Goal: Find contact information: Find contact information

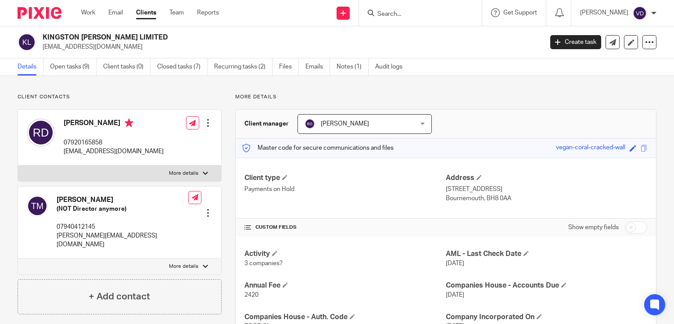
click at [411, 14] on input "Search" at bounding box center [416, 15] width 79 height 8
paste input "Asli"
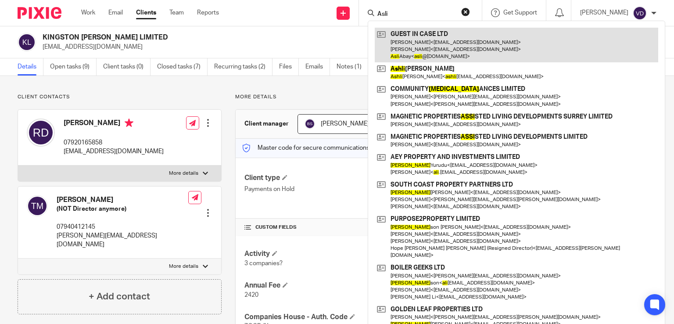
type input "Asli"
click at [413, 60] on link at bounding box center [517, 45] width 284 height 35
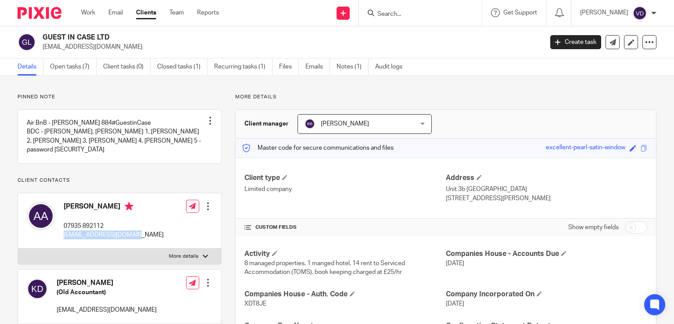
drag, startPoint x: 133, startPoint y: 244, endPoint x: 60, endPoint y: 242, distance: 73.7
click at [60, 242] on div "Asli Abay 07935 892112 asli@guestincase.co.uk Edit contact Create client from c…" at bounding box center [119, 221] width 203 height 56
copy p "asli@guestincase.co.uk"
click at [431, 15] on input "Search" at bounding box center [416, 15] width 79 height 8
paste input "Abdelfattah"
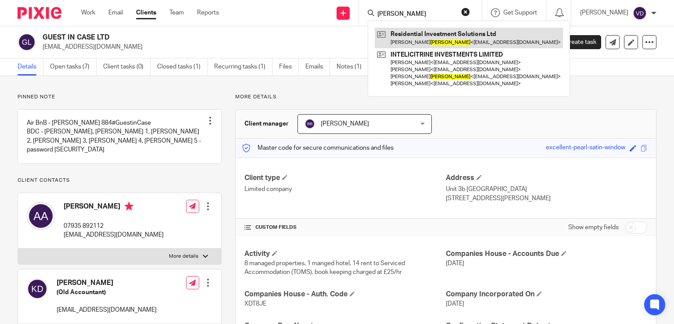
type input "Abdelfattah"
click at [438, 43] on link at bounding box center [469, 38] width 188 height 20
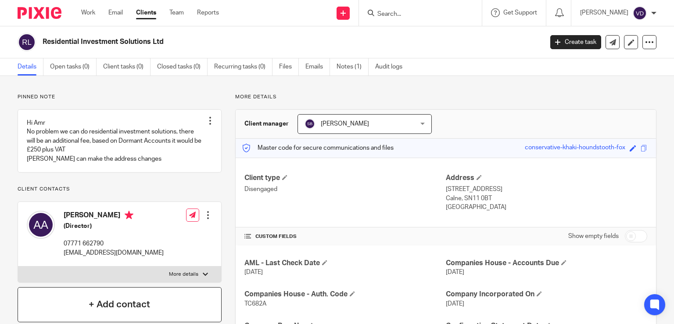
scroll to position [88, 0]
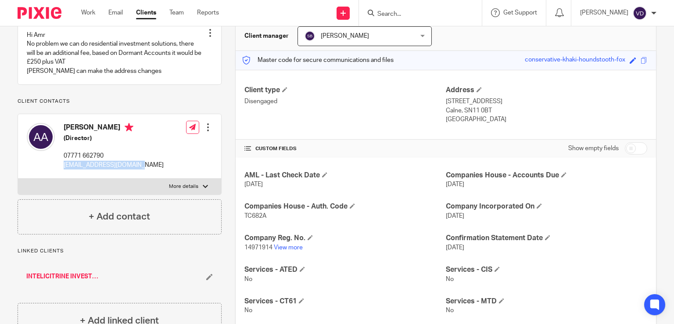
drag, startPoint x: 147, startPoint y: 185, endPoint x: 63, endPoint y: 183, distance: 84.3
click at [63, 174] on div "[PERSON_NAME] (Director) 07771 662790 [EMAIL_ADDRESS][DOMAIN_NAME]" at bounding box center [95, 146] width 137 height 55
copy p "[EMAIL_ADDRESS][DOMAIN_NAME]"
click at [413, 13] on input "Search" at bounding box center [416, 15] width 79 height 8
paste input "[PERSON_NAME]"
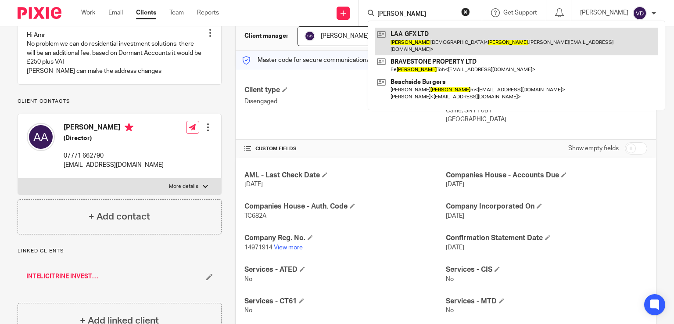
type input "Lynn"
click at [416, 42] on link at bounding box center [517, 41] width 284 height 27
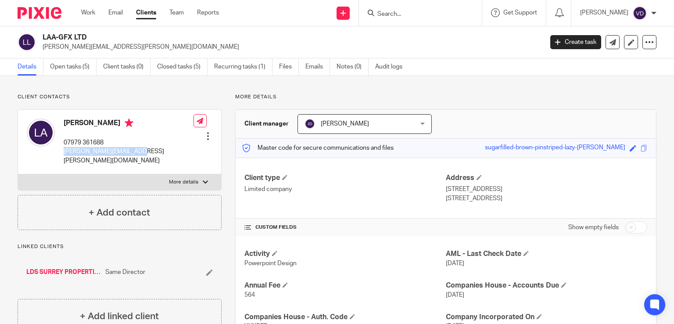
drag, startPoint x: 144, startPoint y: 153, endPoint x: 64, endPoint y: 150, distance: 80.4
click at [64, 150] on div "Lynn Abrahams 07979 361688 lynn.abrahams@gmail.com Edit contact Create client f…" at bounding box center [119, 142] width 203 height 65
copy p "lynn.abrahams@gmail.com"
click at [430, 14] on input "Search" at bounding box center [416, 15] width 79 height 8
paste input "Sobia"
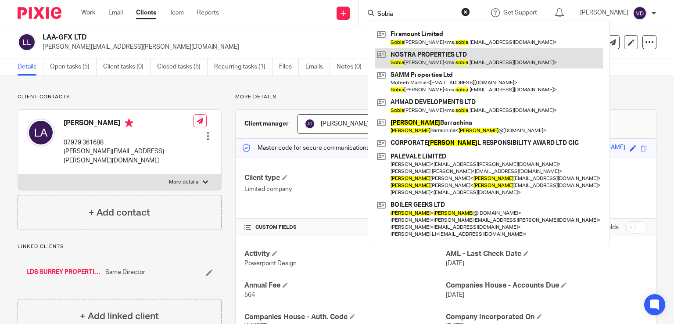
type input "Sobia"
click at [421, 50] on link at bounding box center [489, 58] width 228 height 20
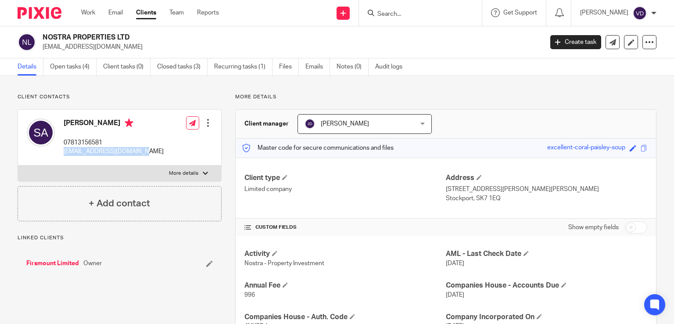
drag, startPoint x: 149, startPoint y: 153, endPoint x: 64, endPoint y: 153, distance: 85.1
click at [64, 153] on div "[PERSON_NAME] 07813156581 [EMAIL_ADDRESS][DOMAIN_NAME] Edit contact Create clie…" at bounding box center [119, 138] width 203 height 56
copy p "ms.sobia.ahmad@gmail.com"
drag, startPoint x: 65, startPoint y: 121, endPoint x: 105, endPoint y: 125, distance: 40.6
click at [105, 125] on h4 "Sobia Ahmad" at bounding box center [114, 124] width 100 height 11
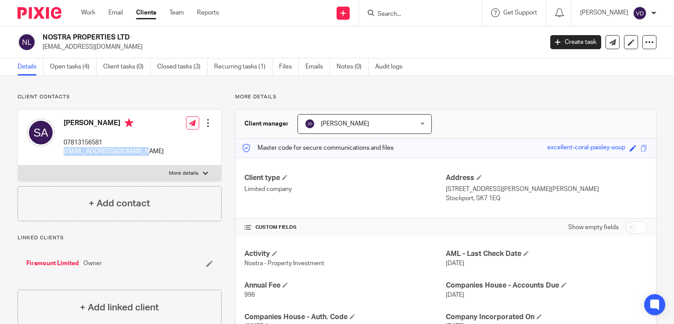
click at [105, 125] on h4 "Sobia Ahmad" at bounding box center [114, 124] width 100 height 11
drag, startPoint x: 108, startPoint y: 123, endPoint x: 63, endPoint y: 122, distance: 45.2
click at [64, 122] on h4 "Sobia Ahmad" at bounding box center [114, 124] width 100 height 11
copy h4 "Sobia Ahmad"
click at [395, 15] on input "Search" at bounding box center [416, 15] width 79 height 8
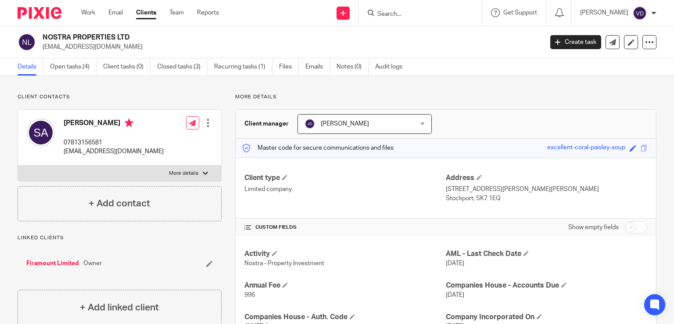
paste input "Aktas"
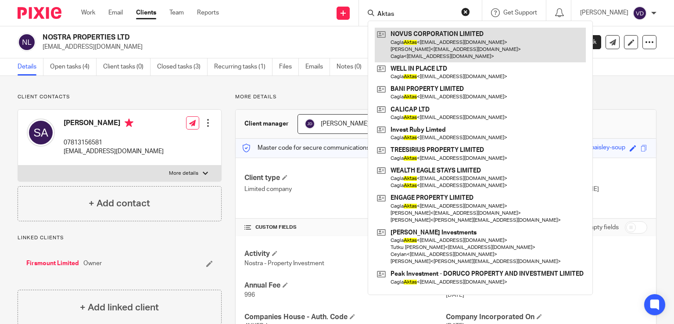
type input "Aktas"
click at [411, 41] on link at bounding box center [480, 45] width 211 height 35
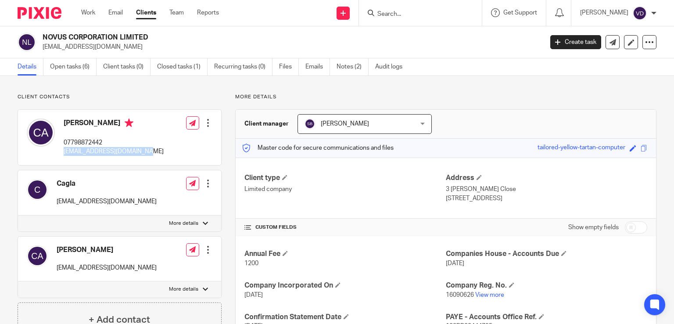
drag, startPoint x: 148, startPoint y: 152, endPoint x: 63, endPoint y: 153, distance: 85.2
click at [63, 153] on div "[PERSON_NAME] 07798872442 [EMAIL_ADDRESS][DOMAIN_NAME] Edit contact Create clie…" at bounding box center [119, 137] width 203 height 55
copy p "[EMAIL_ADDRESS][DOMAIN_NAME]"
drag, startPoint x: 104, startPoint y: 123, endPoint x: 44, endPoint y: 119, distance: 60.3
click at [44, 119] on div "[PERSON_NAME] 07798872442 [EMAIL_ADDRESS][DOMAIN_NAME]" at bounding box center [95, 137] width 137 height 47
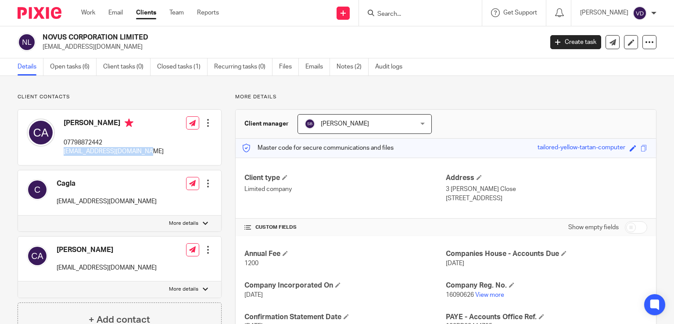
copy div "[PERSON_NAME]"
